Goal: Task Accomplishment & Management: Use online tool/utility

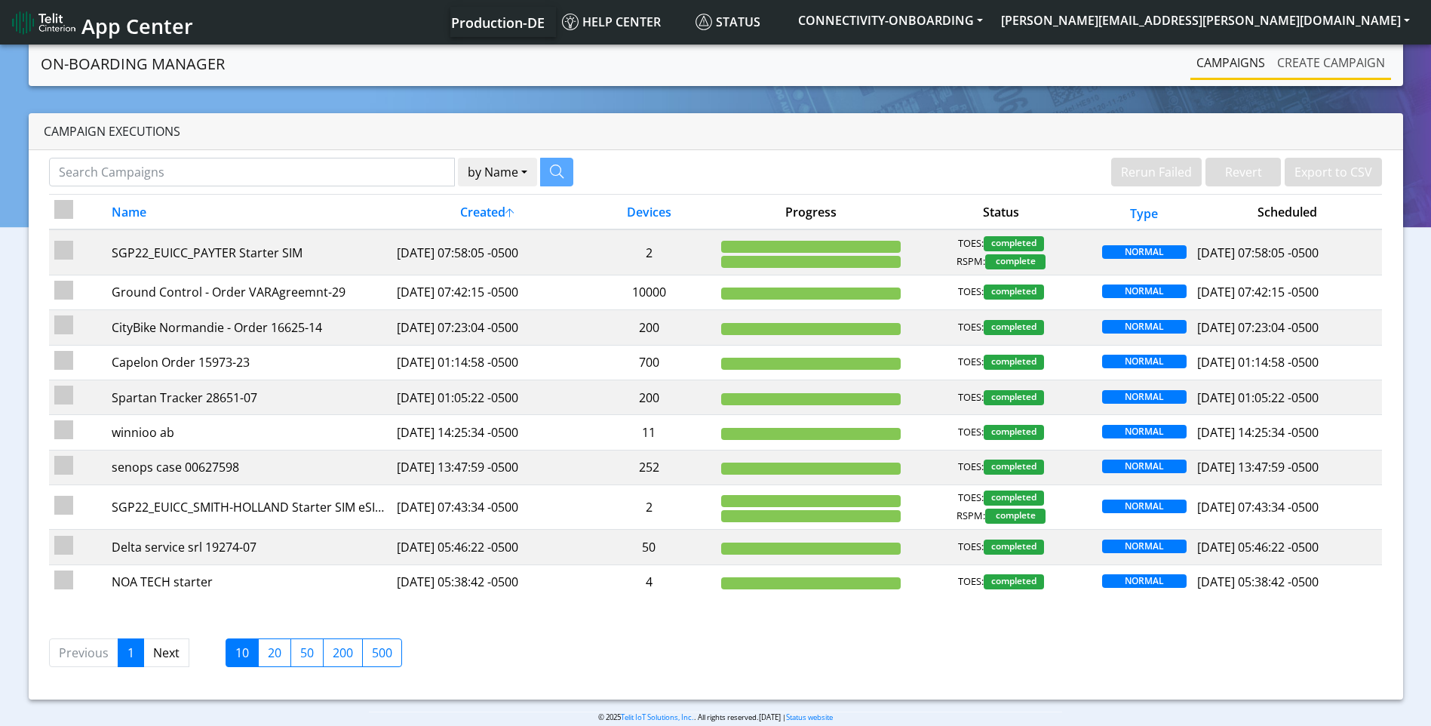
click at [1350, 70] on link "Create campaign" at bounding box center [1331, 63] width 120 height 30
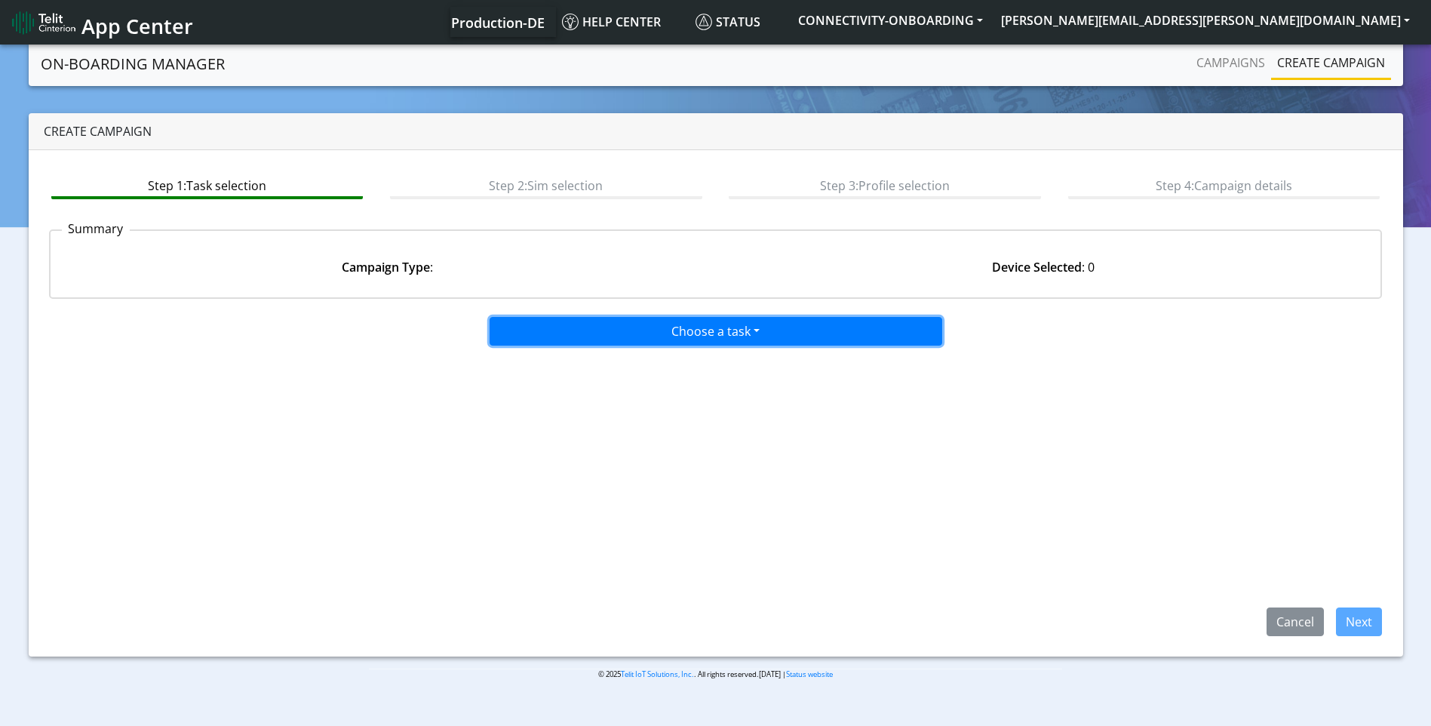
click at [695, 335] on button "Choose a task" at bounding box center [716, 331] width 453 height 29
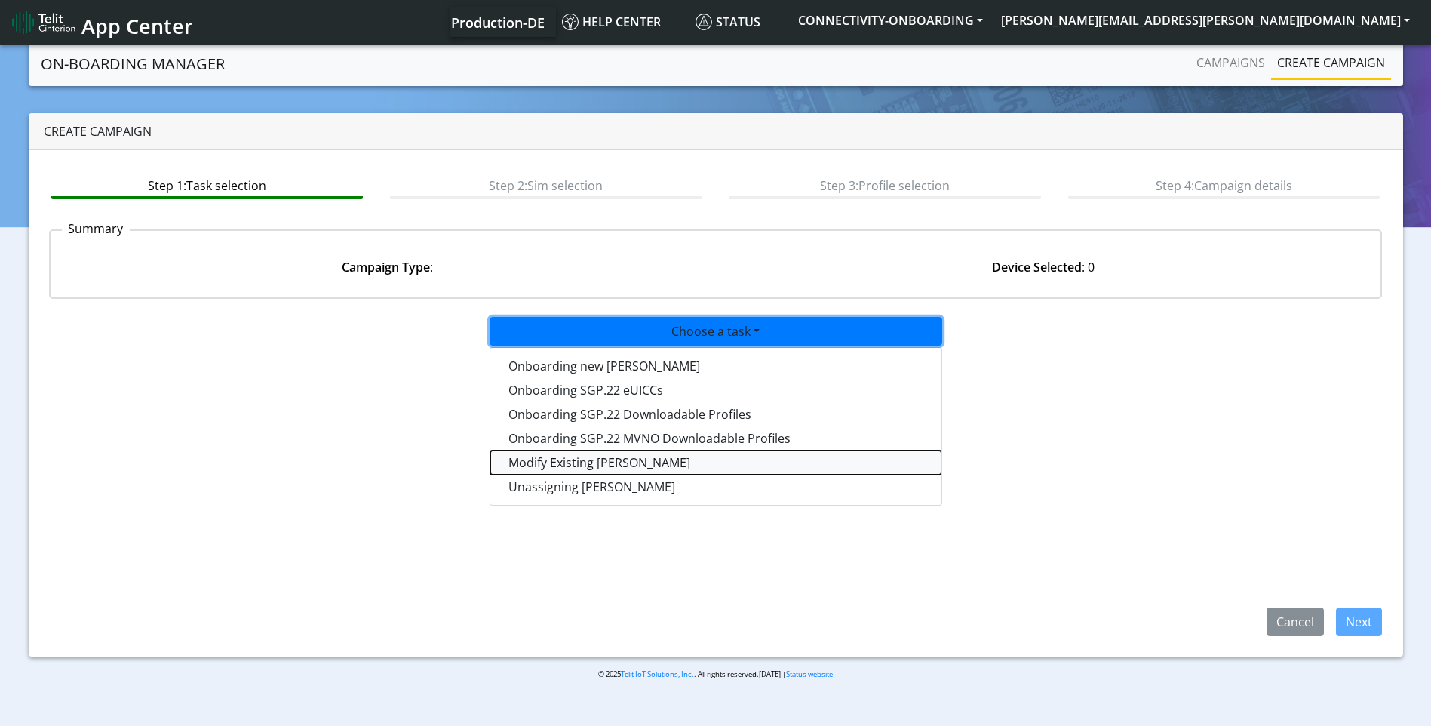
click at [617, 459] on taskiotp-dropdown "Modify Existing [PERSON_NAME]" at bounding box center [715, 462] width 451 height 24
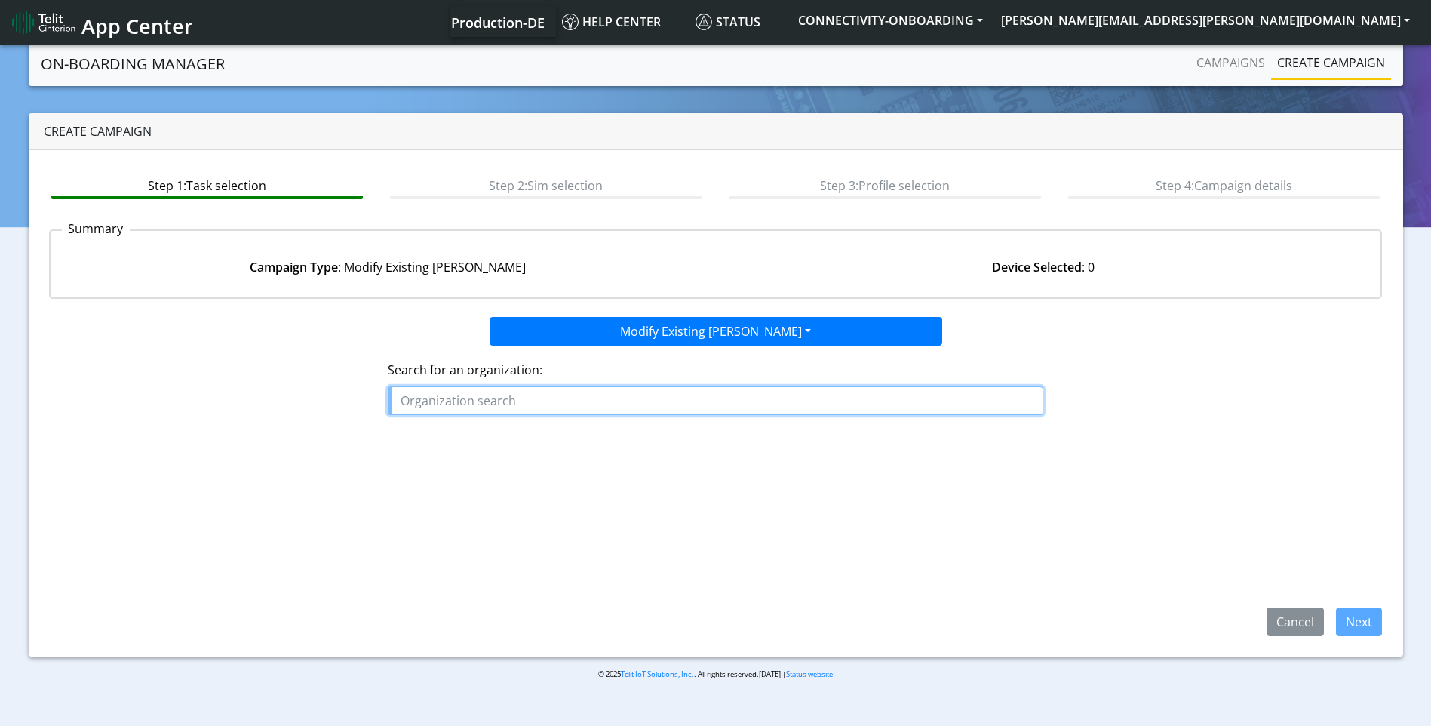
click at [567, 407] on input "text" at bounding box center [715, 400] width 655 height 29
click at [459, 444] on button "V_S_CARGO_LTD" at bounding box center [452, 435] width 129 height 24
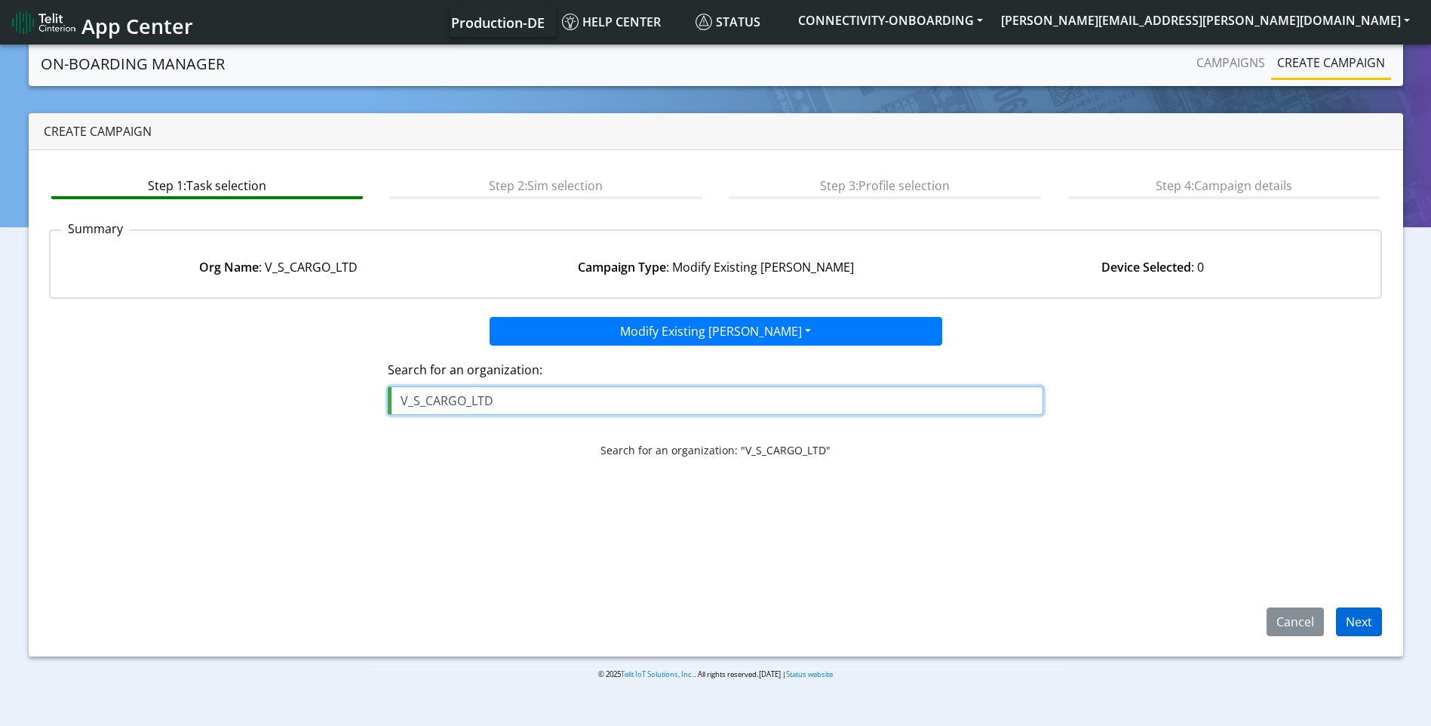
type input "V_S_CARGO_LTD"
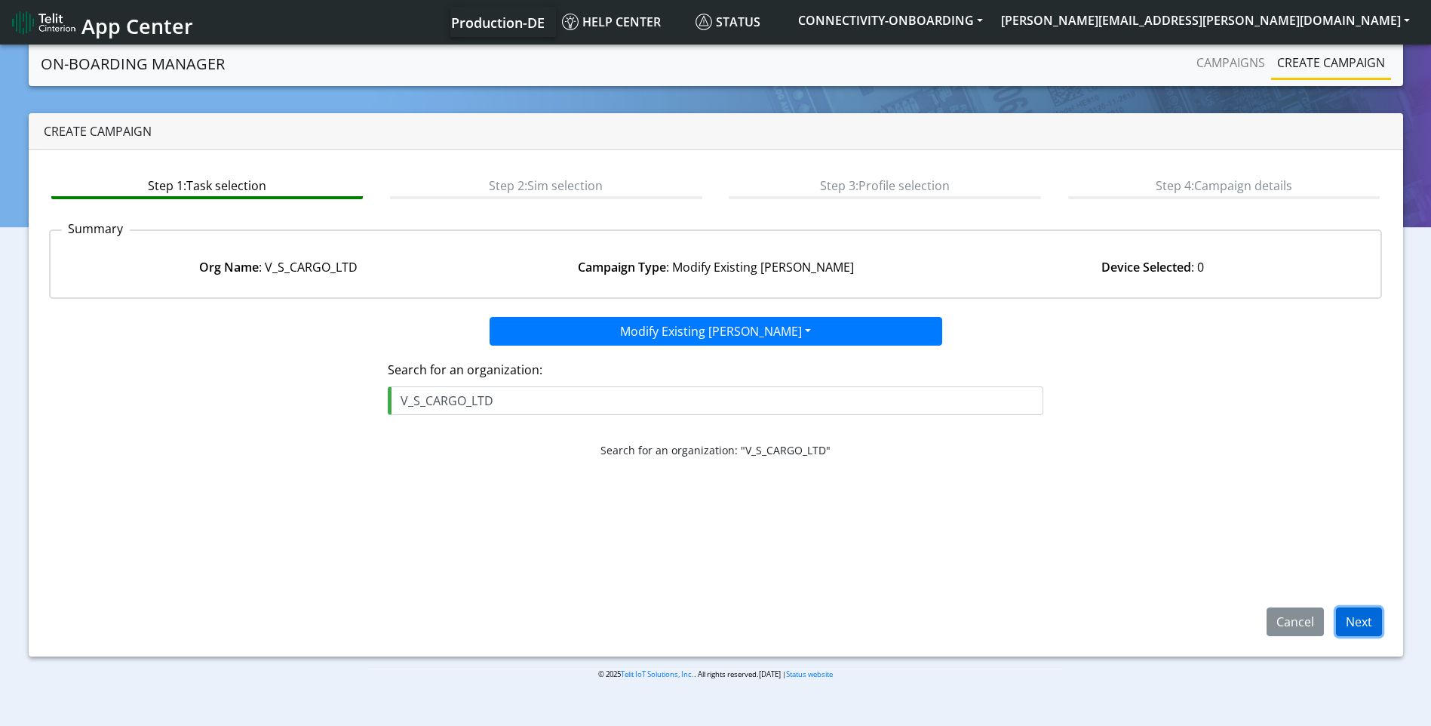
click at [1345, 617] on button "Next" at bounding box center [1359, 621] width 46 height 29
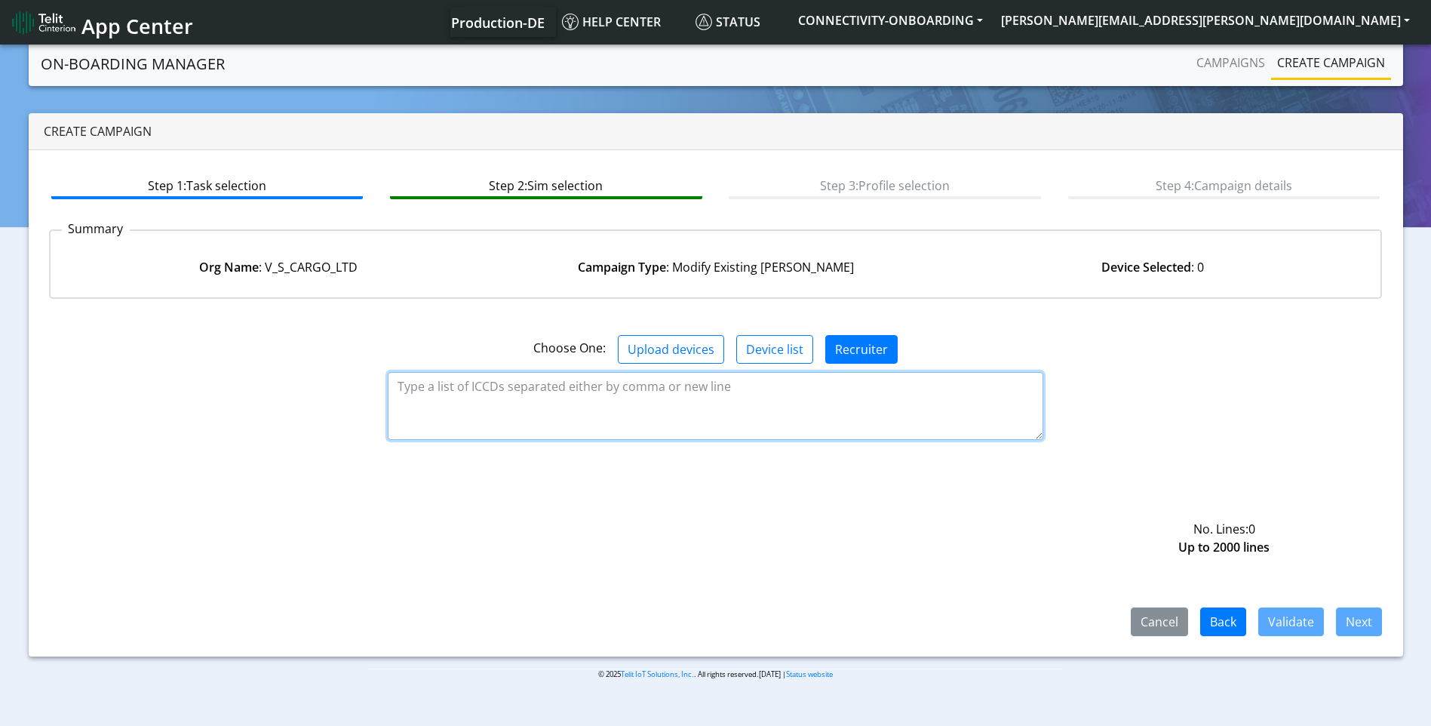
click at [834, 404] on textarea at bounding box center [715, 406] width 655 height 68
paste textarea "89358151000013479186 89358151000026146442 89358151000013492437 8935815100001349…"
type textarea "89358151000013479186 89358151000026146442 89358151000013492437 8935815100001349…"
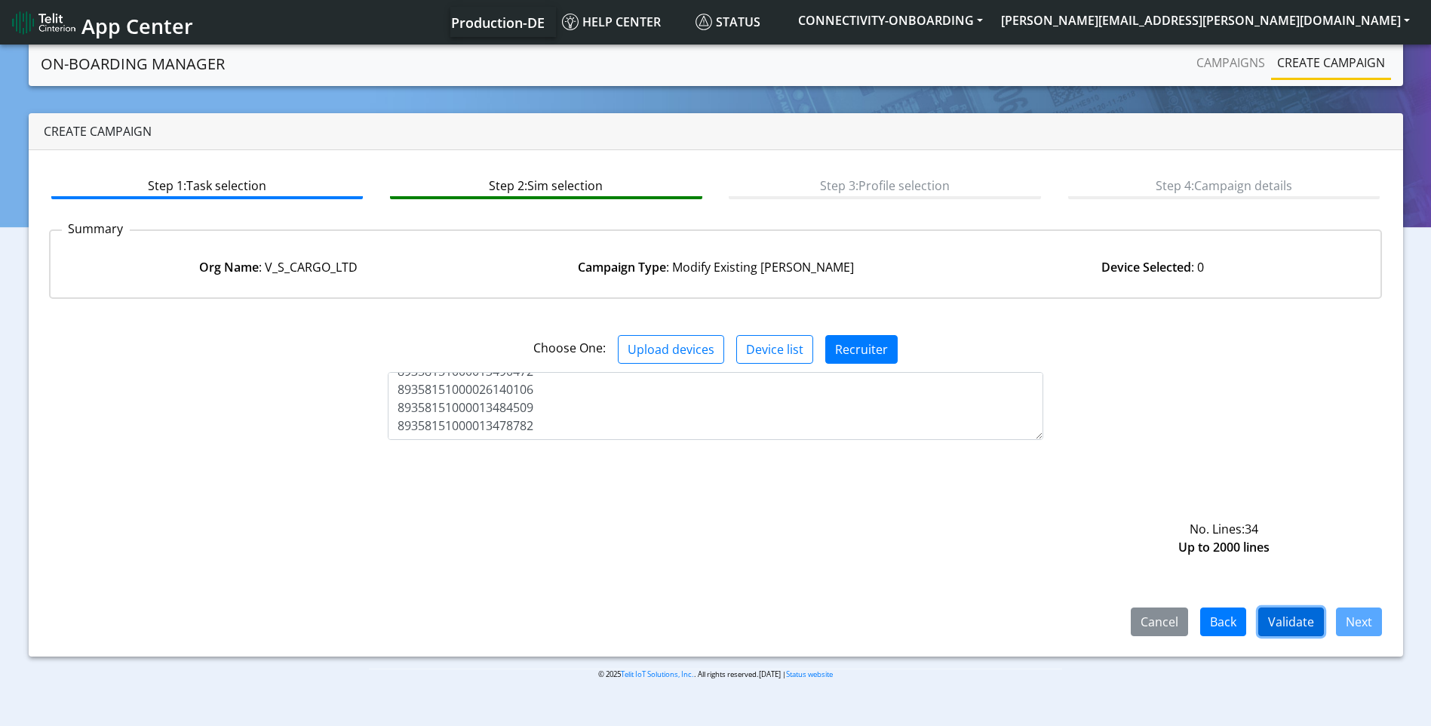
click at [1266, 609] on button "Validate" at bounding box center [1291, 621] width 66 height 29
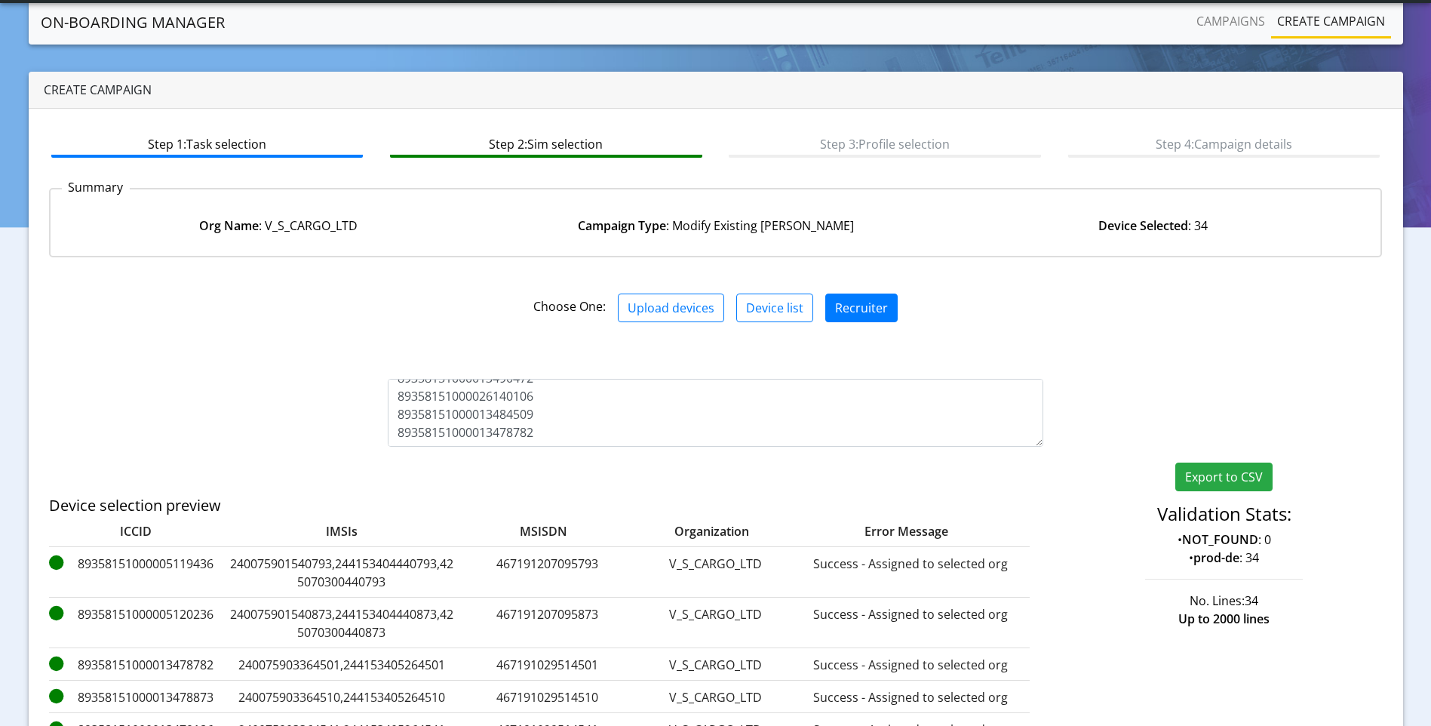
scroll to position [241, 0]
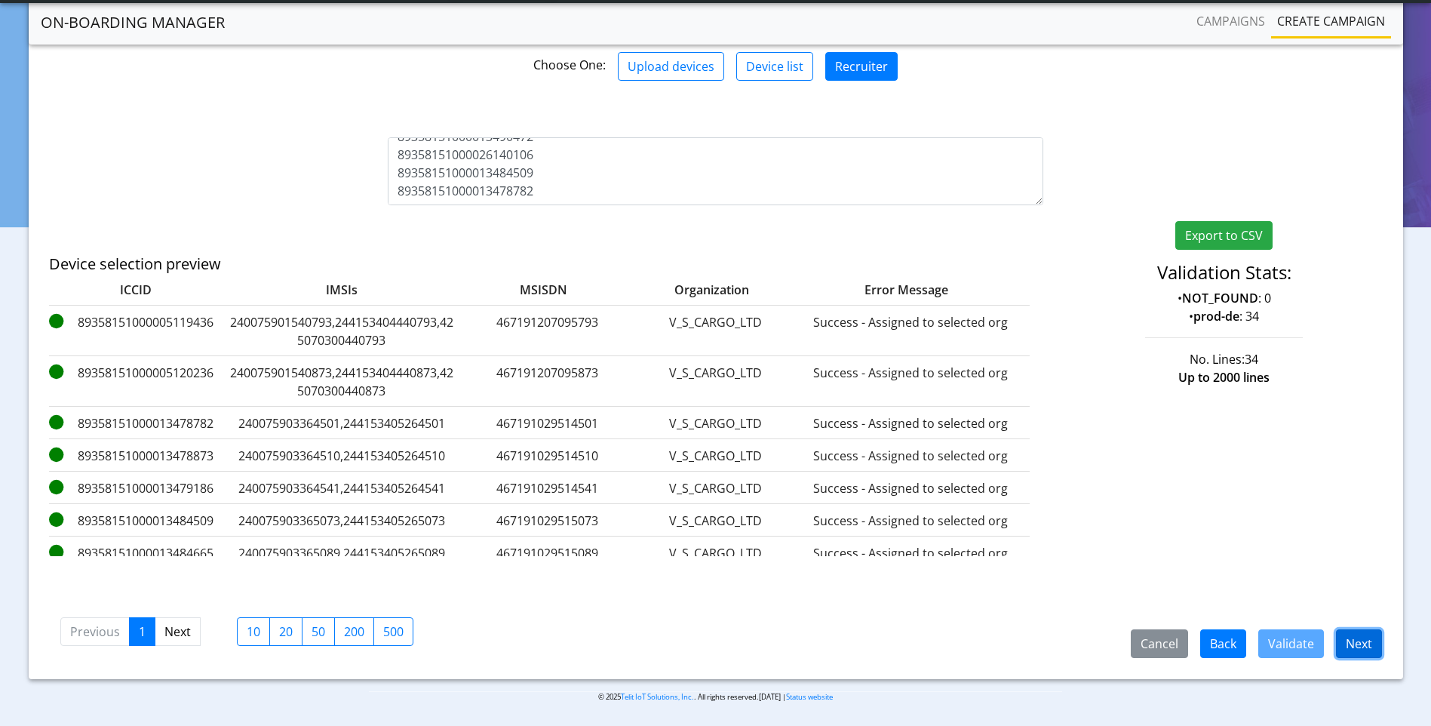
click at [1349, 643] on button "Next" at bounding box center [1359, 643] width 46 height 29
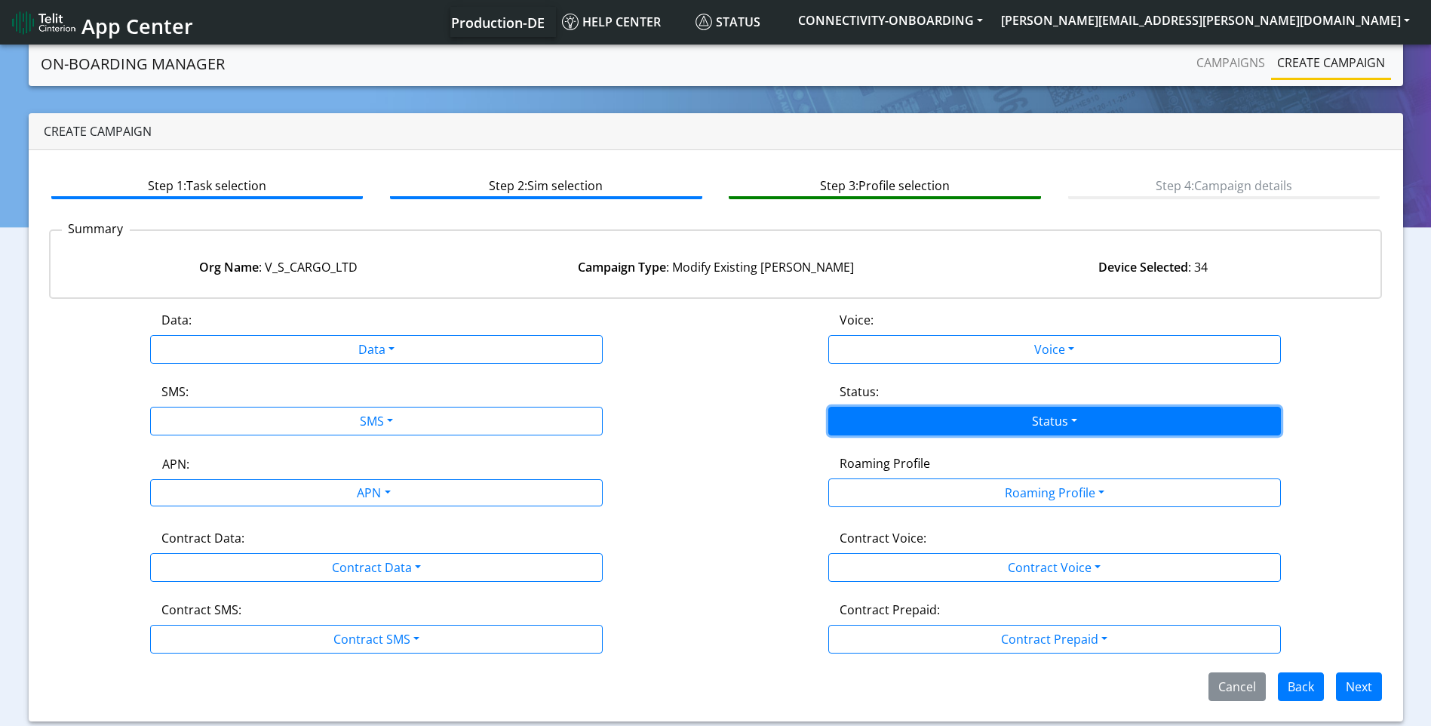
click at [911, 429] on button "Status" at bounding box center [1054, 421] width 453 height 29
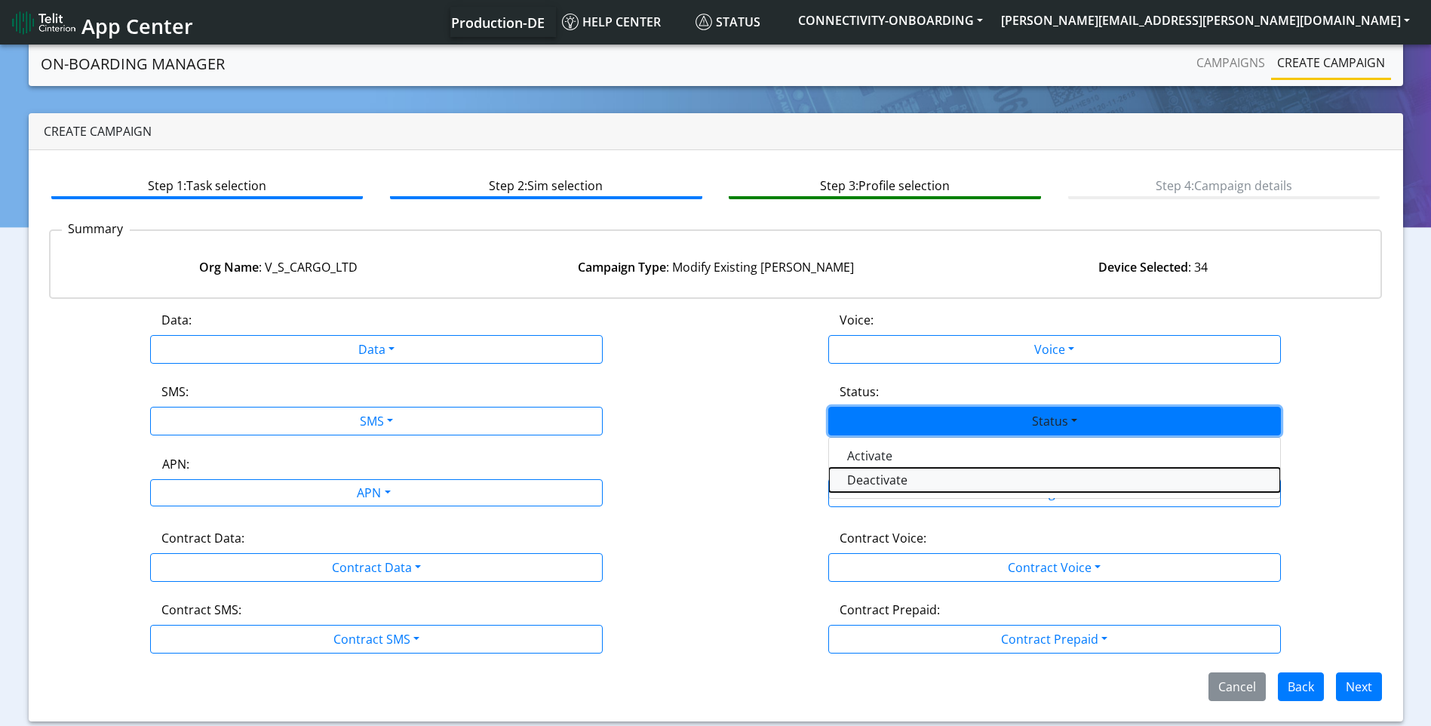
click at [889, 481] on button "Deactivate" at bounding box center [1054, 480] width 451 height 24
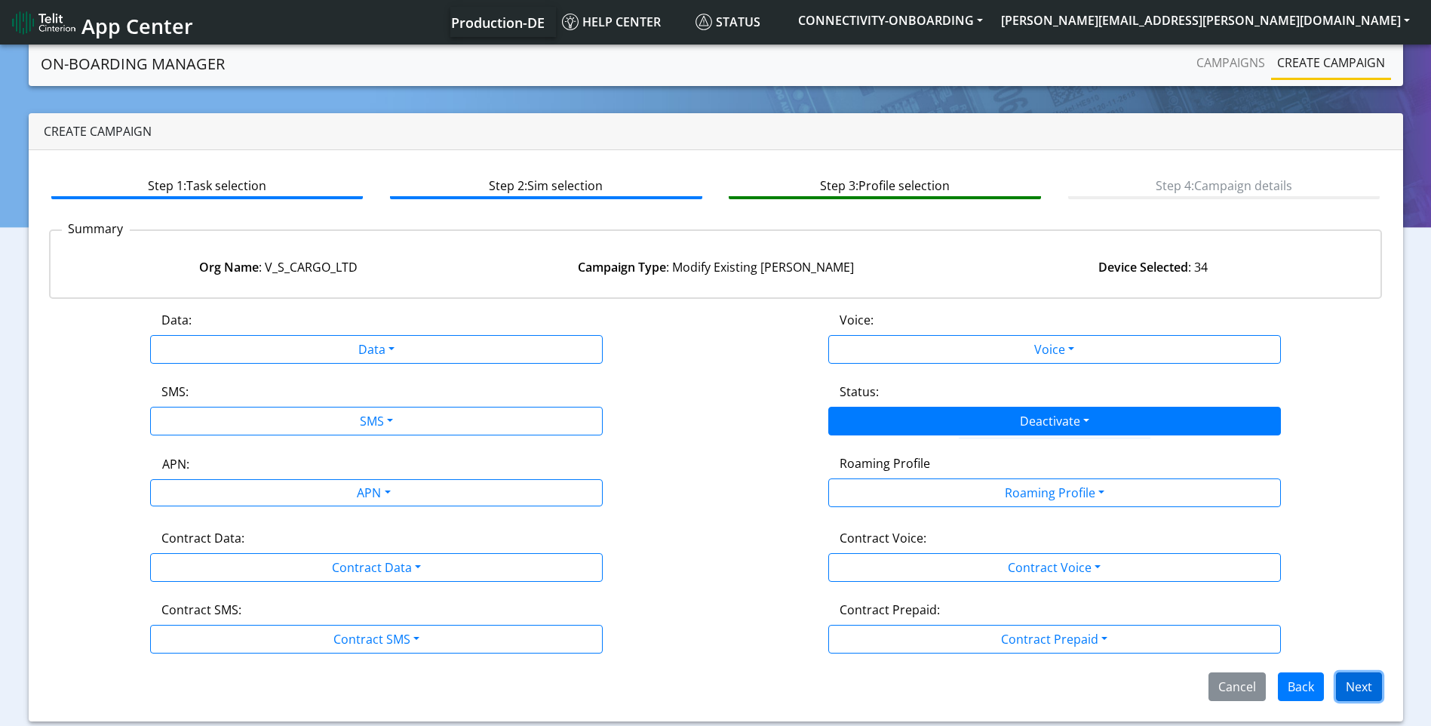
click at [1359, 686] on button "Next" at bounding box center [1359, 686] width 46 height 29
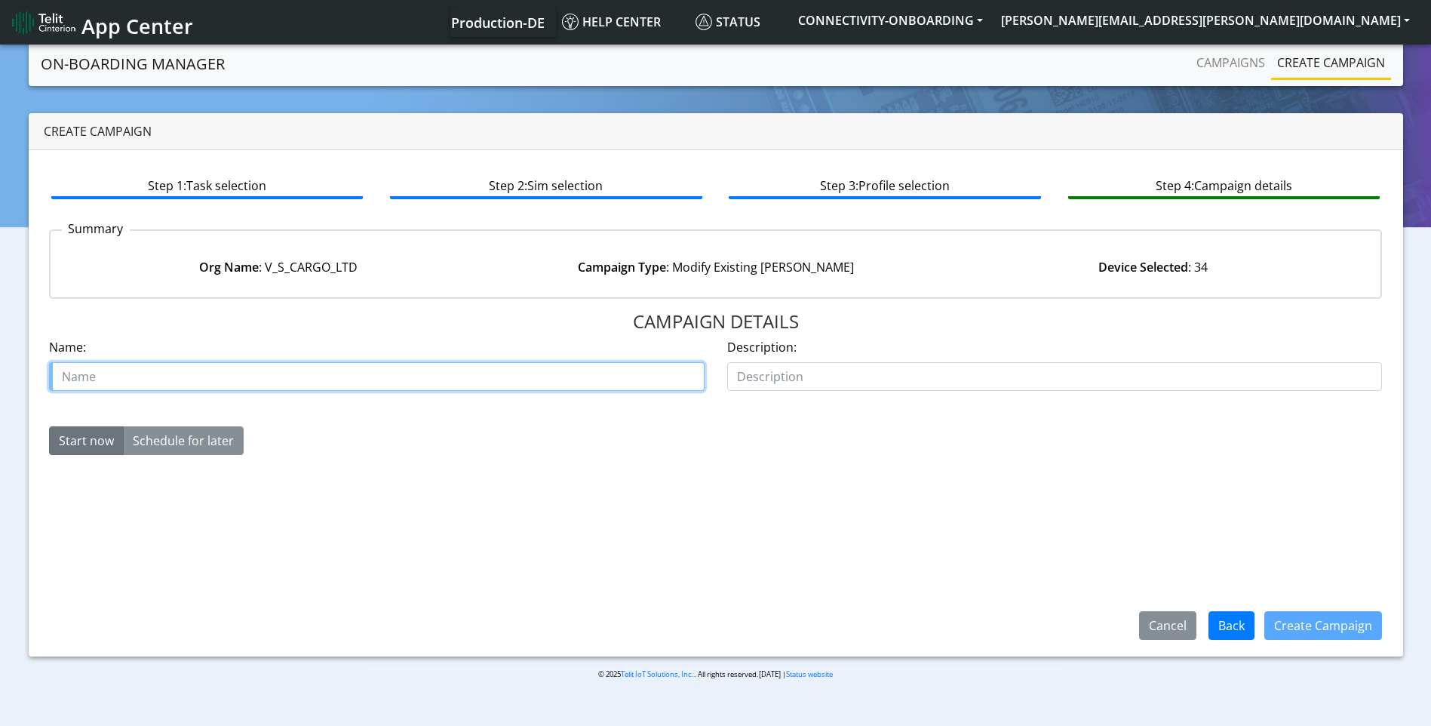
click at [272, 377] on input "text" at bounding box center [376, 376] width 655 height 29
paste input "00642010"
type input "vs cargo case 00642010"
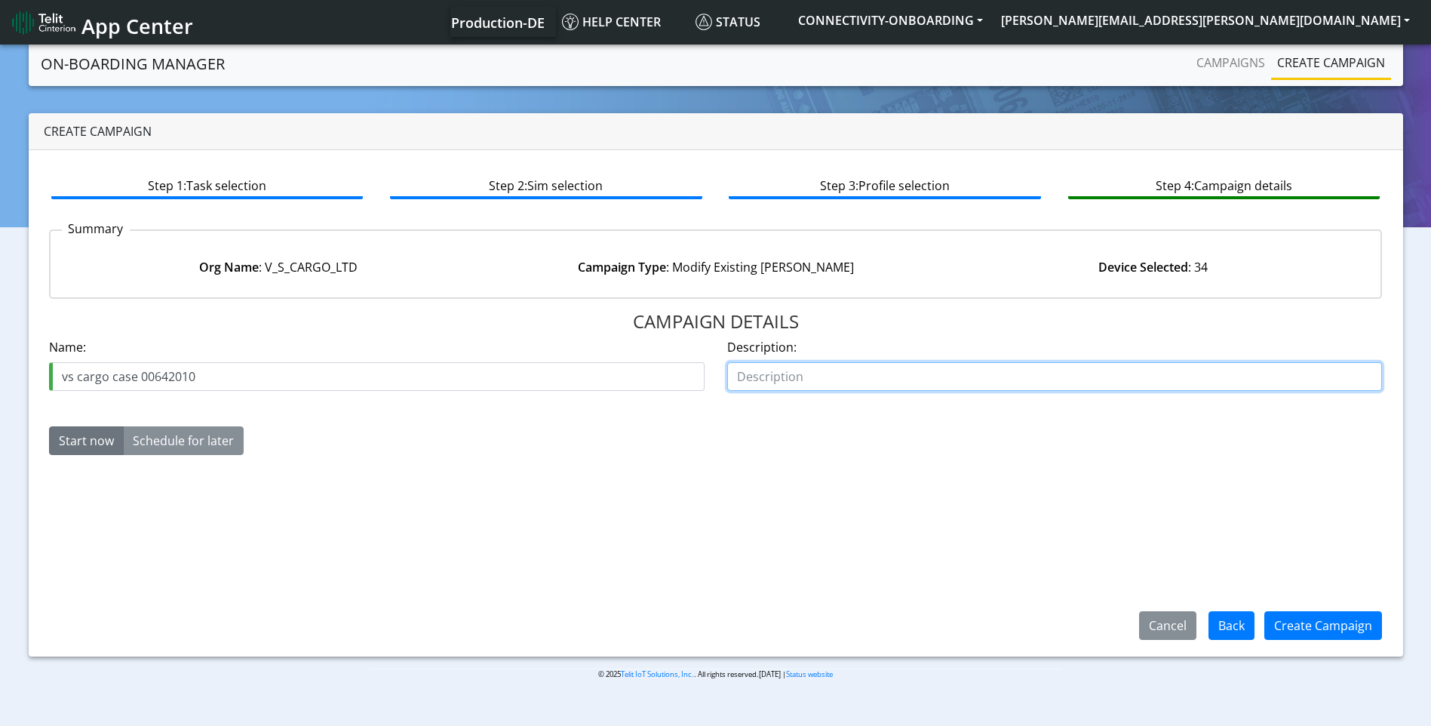
click at [773, 385] on input "text" at bounding box center [1054, 376] width 655 height 29
type input "deactivate"
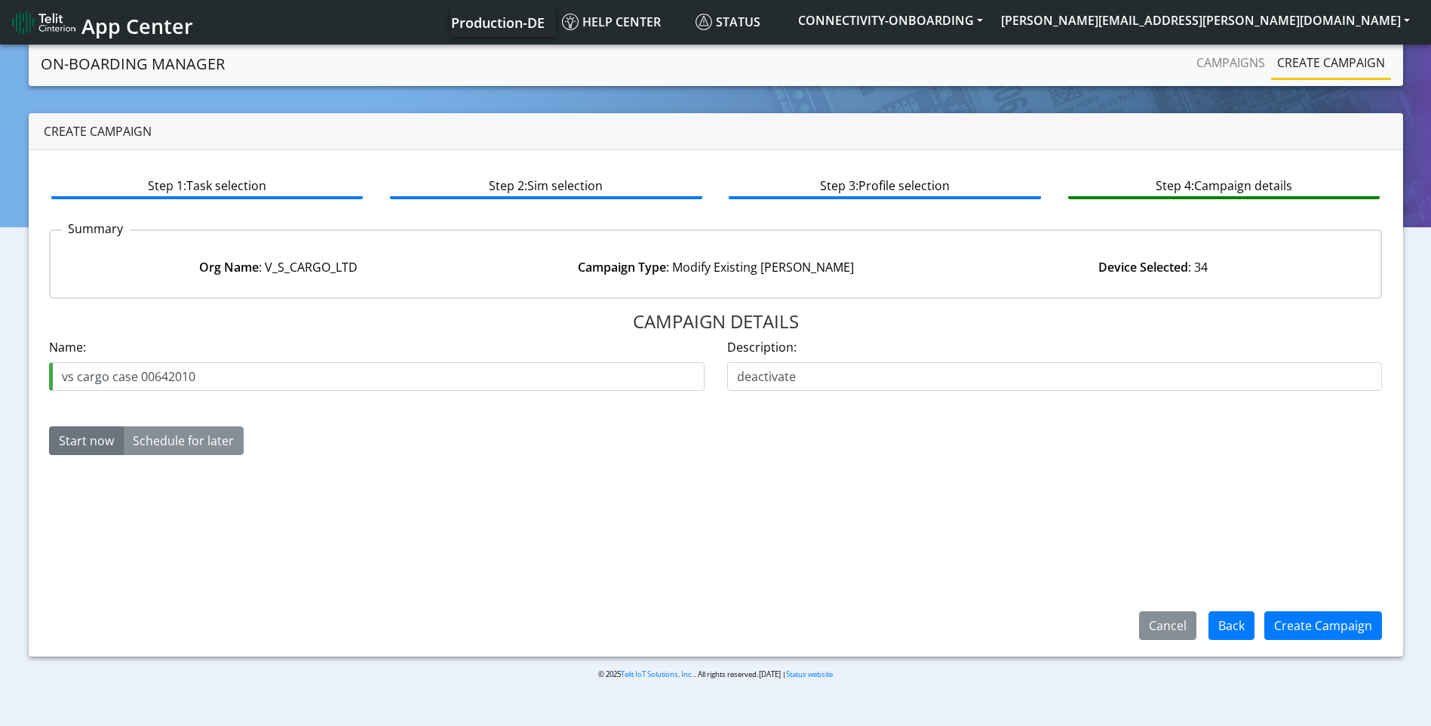
click at [1322, 640] on div "Create Campaign" at bounding box center [1322, 625] width 137 height 39
click at [1319, 633] on button "Create Campaign" at bounding box center [1323, 625] width 118 height 29
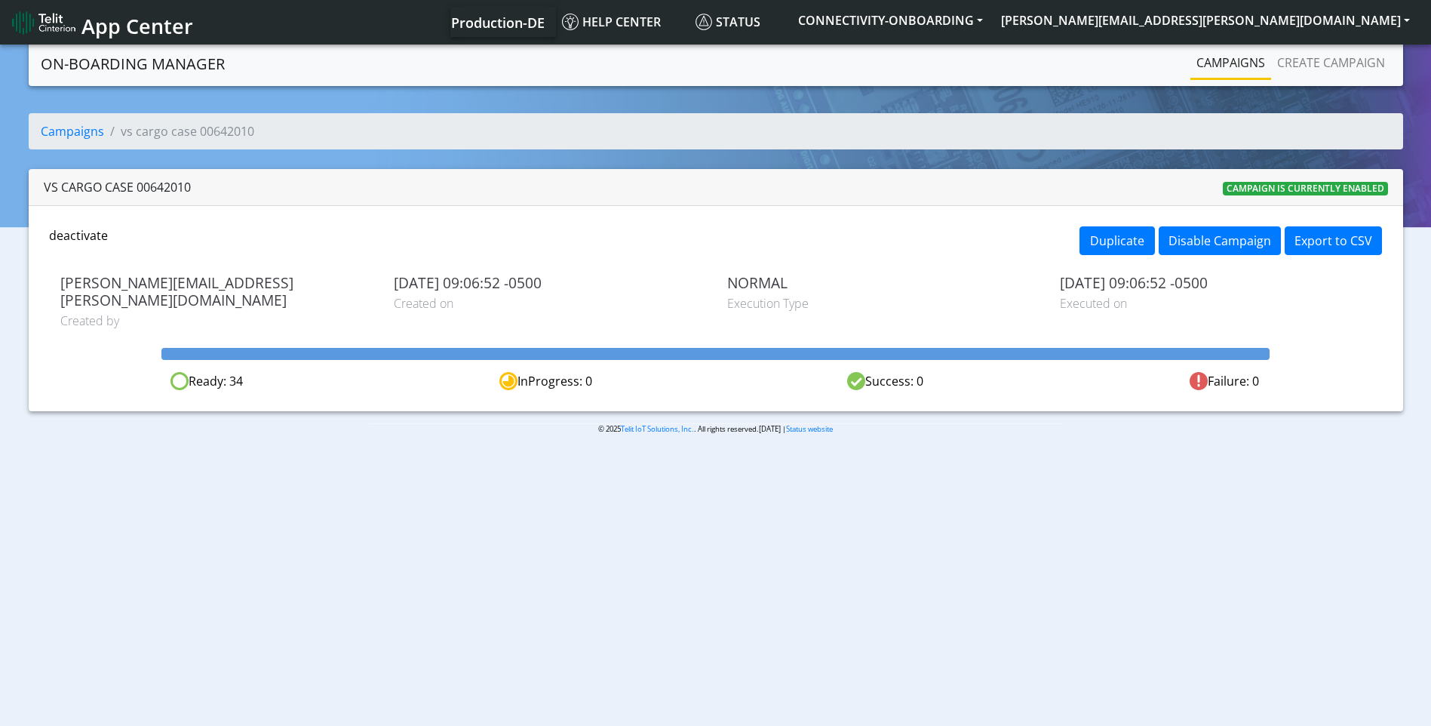
click at [1236, 61] on link "Campaigns" at bounding box center [1230, 63] width 81 height 30
